Goal: Check status: Check status

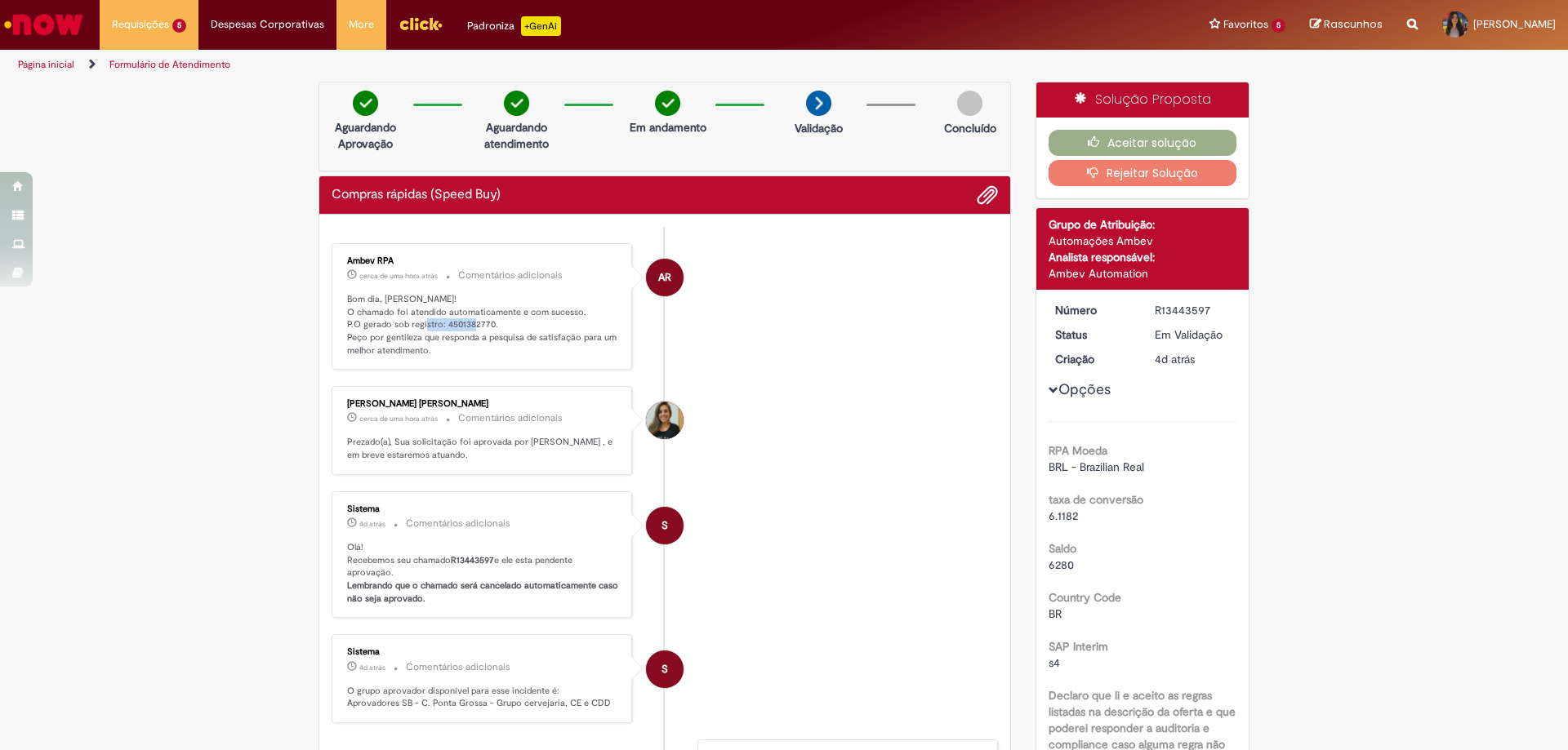
drag, startPoint x: 437, startPoint y: 323, endPoint x: 488, endPoint y: 322, distance: 51.0
click at [488, 322] on p "Bom dia, Samantha! O chamado foi atendido automaticamente e com sucesso. P.O ge…" at bounding box center [483, 325] width 272 height 65
click at [503, 322] on p "Bom dia, Samantha! O chamado foi atendido automaticamente e com sucesso. P.O ge…" at bounding box center [483, 325] width 272 height 65
drag, startPoint x: 438, startPoint y: 324, endPoint x: 486, endPoint y: 322, distance: 48.0
click at [486, 322] on p "Bom dia, Samantha! O chamado foi atendido automaticamente e com sucesso. P.O ge…" at bounding box center [483, 325] width 272 height 65
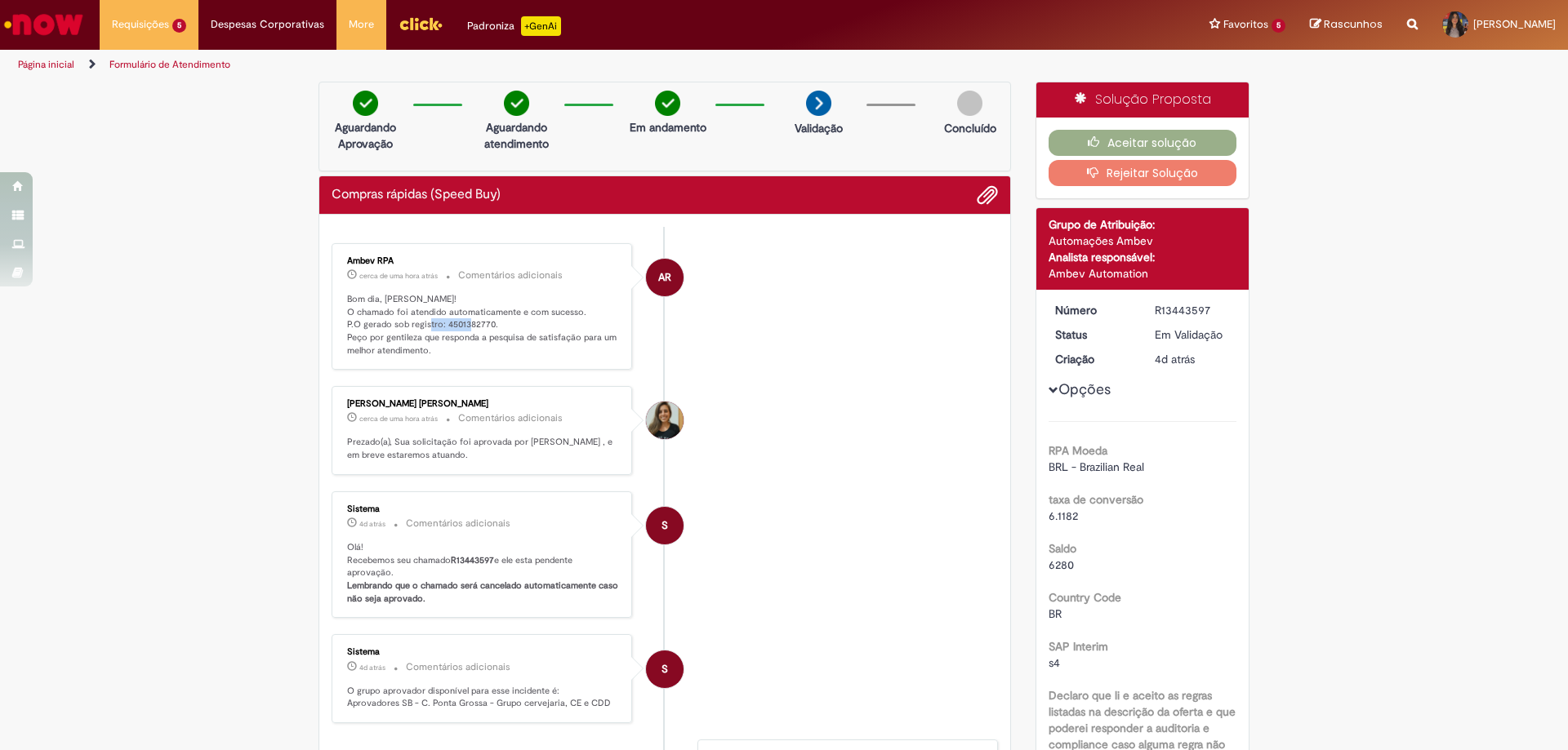
copy p "4501382770"
click at [760, 395] on ul "AR Ambev RPA cerca de uma hora atrás cerca de uma hora atrás Comentários adicio…" at bounding box center [664, 610] width 666 height 766
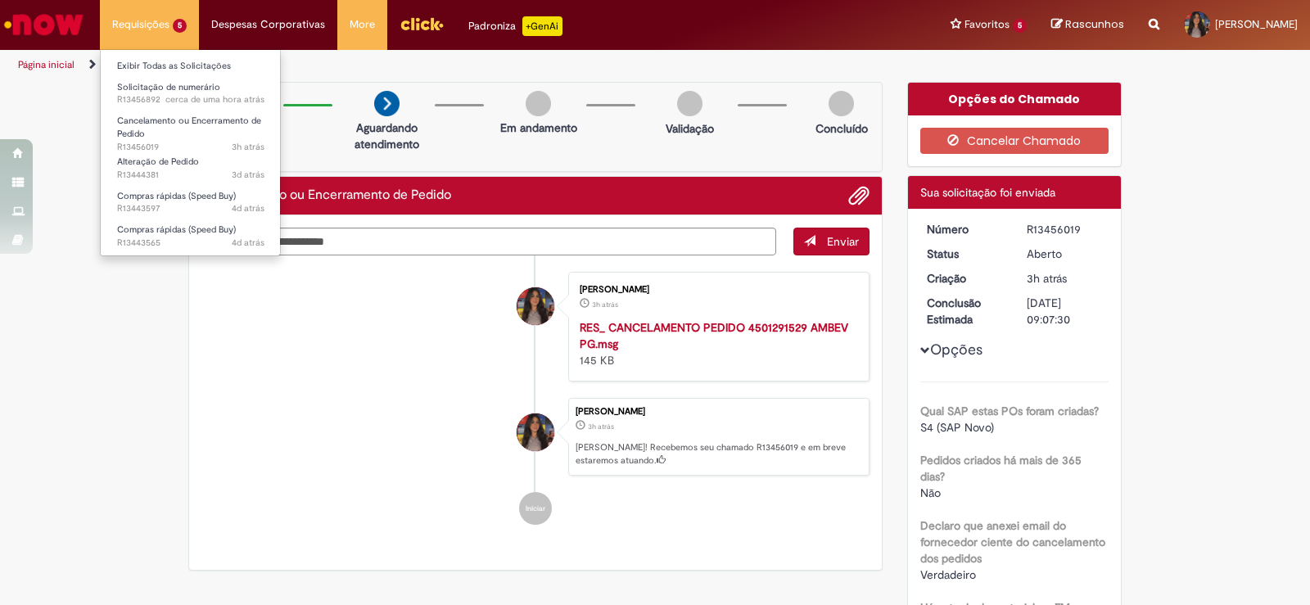
click at [143, 15] on li "Requisições 5 Exibir Todas as Solicitações Solicitação de numerário cerca de um…" at bounding box center [149, 24] width 99 height 49
click at [205, 97] on span "cerca de uma hora atrás" at bounding box center [214, 99] width 99 height 12
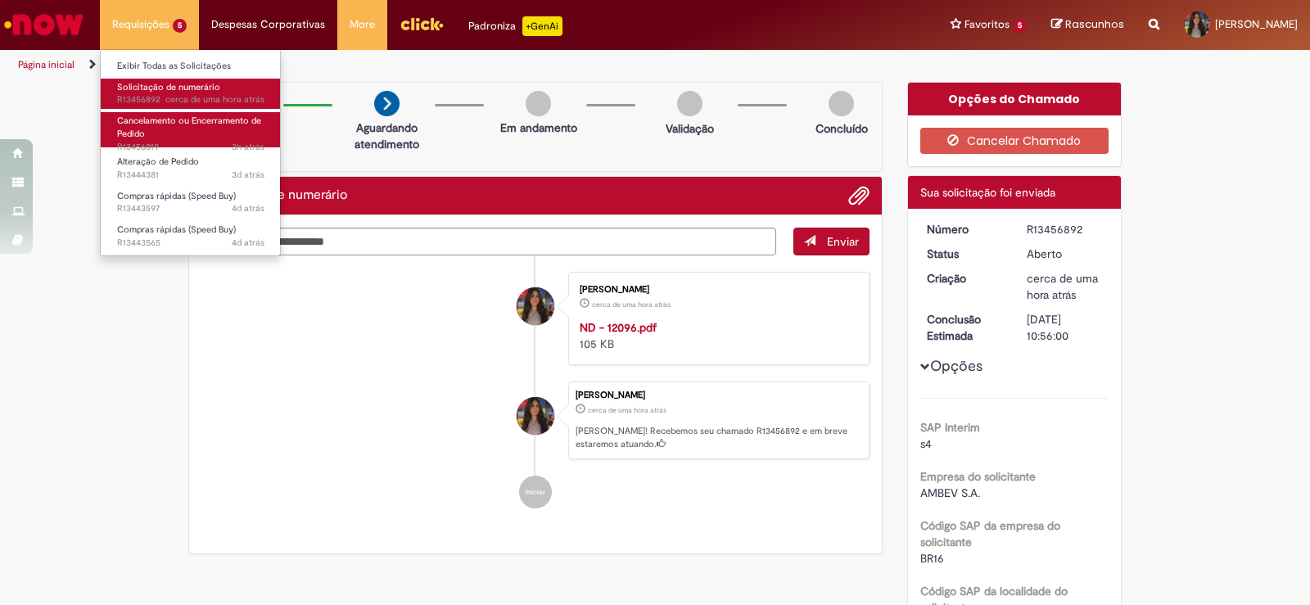
click at [174, 133] on link "Cancelamento ou Encerramento de Pedido 3h atrás 3 horas atrás R13456019" at bounding box center [191, 129] width 180 height 35
